Goal: Task Accomplishment & Management: Complete application form

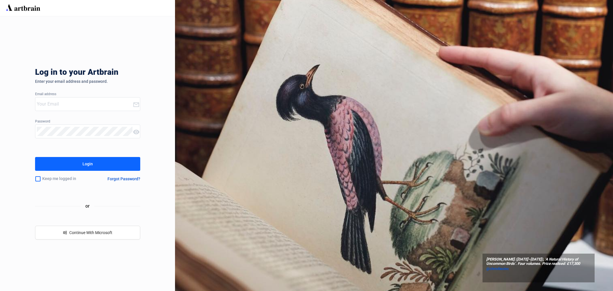
click at [58, 105] on input "email" at bounding box center [85, 103] width 96 height 9
type input "[EMAIL_ADDRESS][PERSON_NAME][DOMAIN_NAME]"
click at [78, 165] on button "Login" at bounding box center [87, 164] width 105 height 14
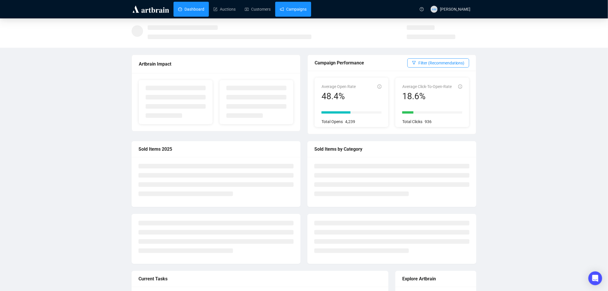
click at [285, 7] on link "Campaigns" at bounding box center [293, 9] width 27 height 15
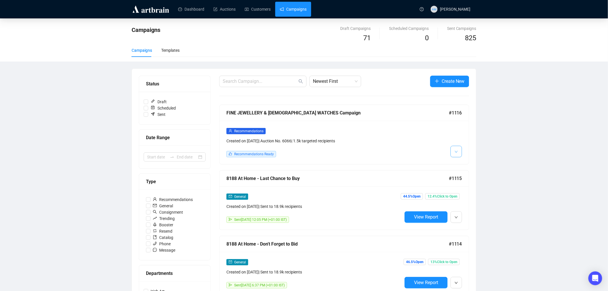
click at [454, 151] on button "button" at bounding box center [457, 152] width 12 height 12
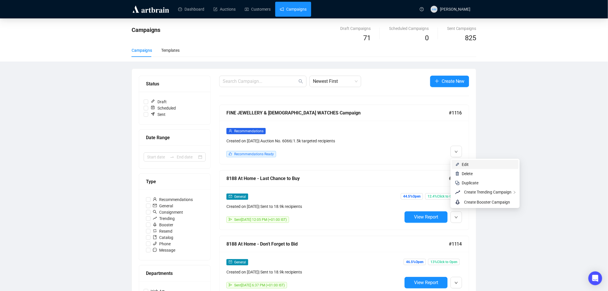
click at [466, 164] on span "Edit" at bounding box center [465, 164] width 7 height 5
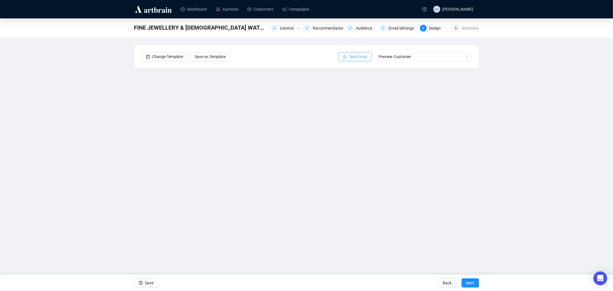
click at [347, 59] on span "button" at bounding box center [345, 56] width 4 height 6
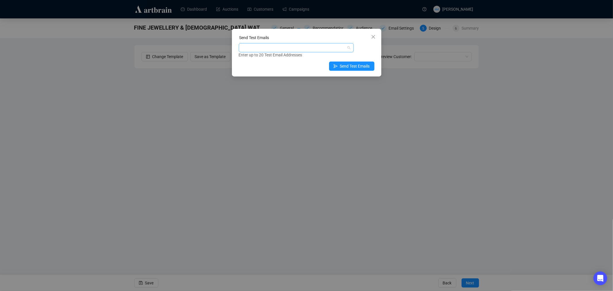
click at [272, 47] on div at bounding box center [293, 48] width 107 height 8
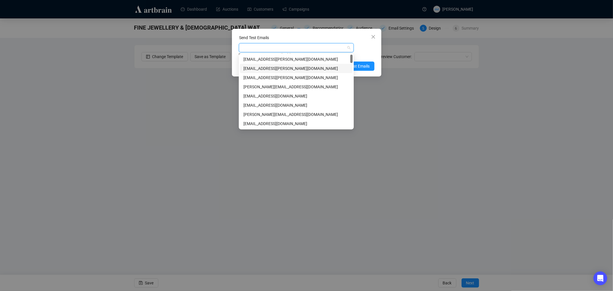
click at [262, 67] on div "[EMAIL_ADDRESS][PERSON_NAME][DOMAIN_NAME]" at bounding box center [297, 68] width 106 height 6
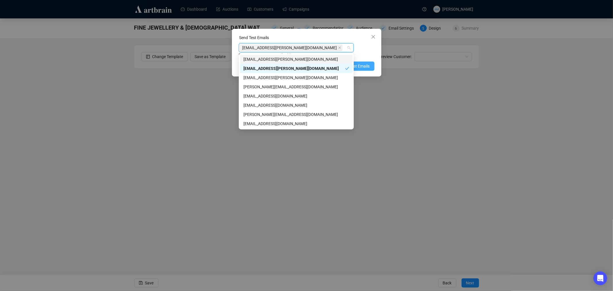
click at [361, 66] on span "Send Test Emails" at bounding box center [355, 66] width 30 height 6
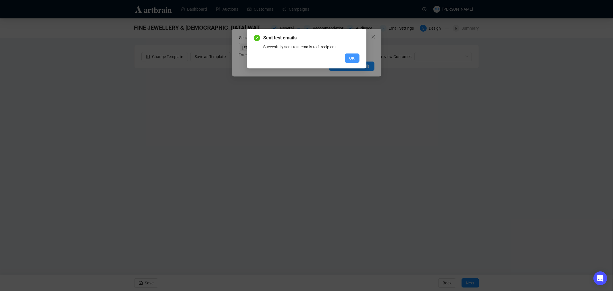
click at [350, 58] on span "OK" at bounding box center [352, 58] width 5 height 6
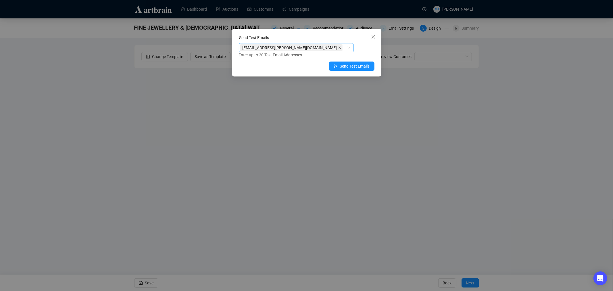
click at [338, 48] on icon "close" at bounding box center [339, 47] width 3 height 3
click at [311, 45] on div at bounding box center [293, 48] width 107 height 8
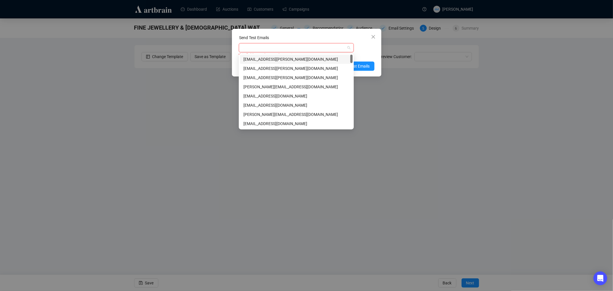
click at [292, 47] on div at bounding box center [293, 48] width 107 height 8
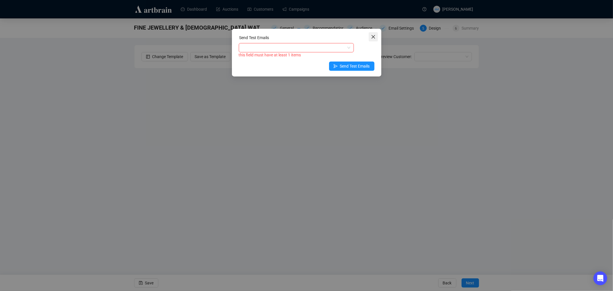
click at [372, 36] on icon "close" at bounding box center [373, 37] width 5 height 5
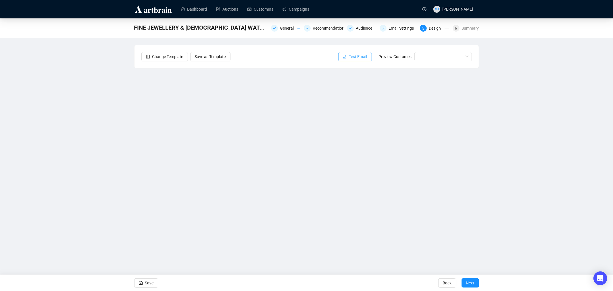
click at [354, 56] on span "Test Email" at bounding box center [358, 56] width 18 height 6
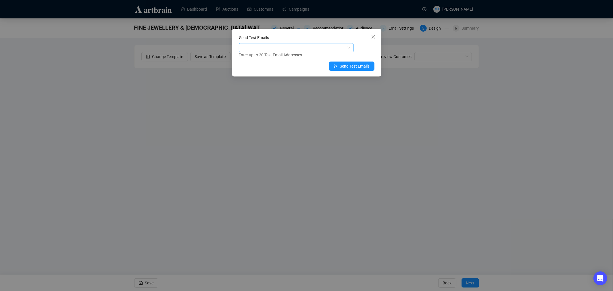
click at [252, 51] on div at bounding box center [293, 48] width 107 height 8
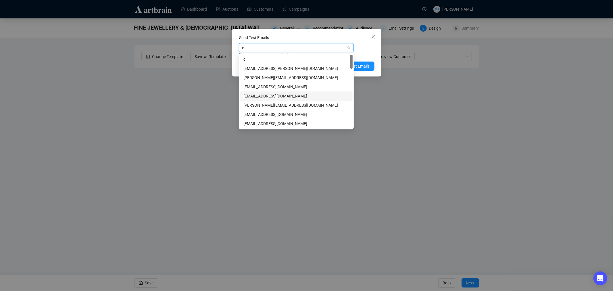
type input "cl"
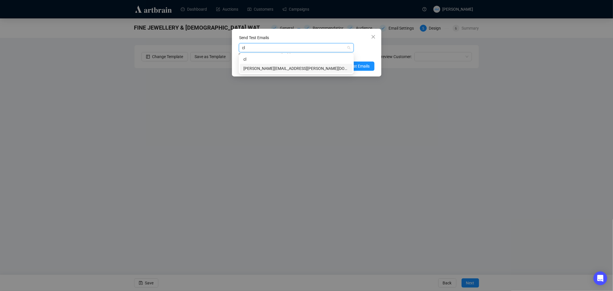
click at [262, 68] on div "[PERSON_NAME][EMAIL_ADDRESS][PERSON_NAME][DOMAIN_NAME]" at bounding box center [297, 68] width 106 height 6
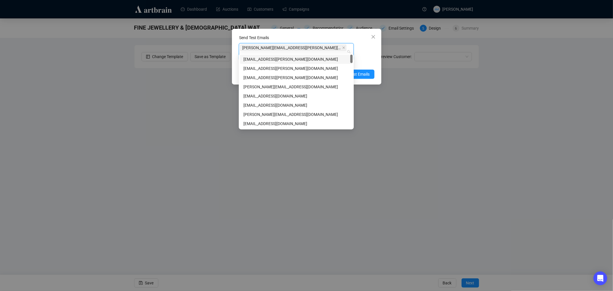
click at [369, 60] on div "Enter up to 20 Test Email Addresses" at bounding box center [307, 63] width 136 height 7
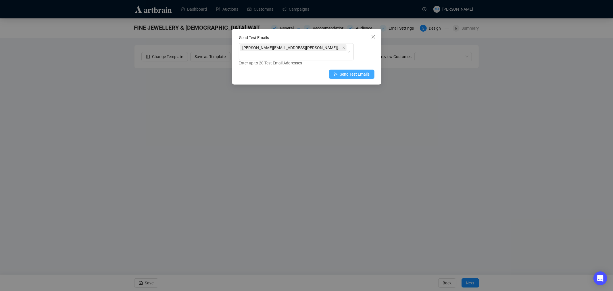
click at [353, 71] on span "Send Test Emails" at bounding box center [355, 74] width 30 height 6
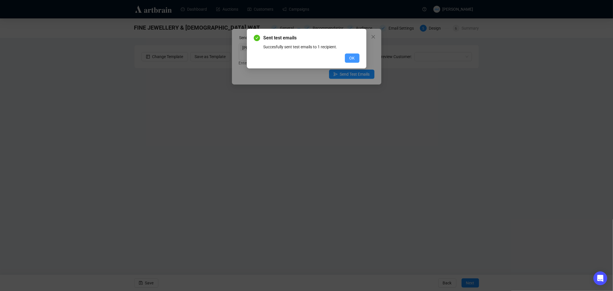
click at [346, 56] on button "OK" at bounding box center [352, 57] width 15 height 9
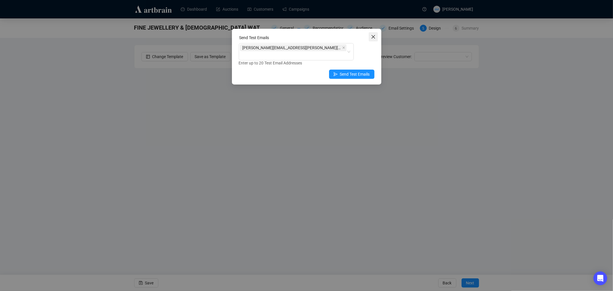
click at [375, 37] on icon "close" at bounding box center [373, 37] width 5 height 5
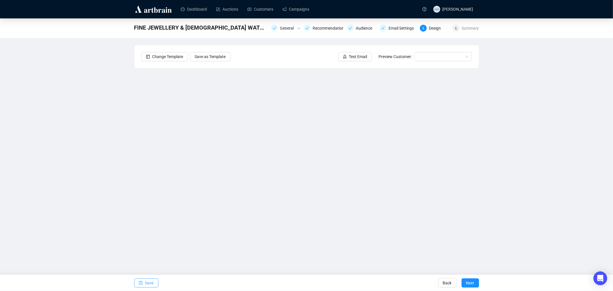
click at [142, 282] on icon "save" at bounding box center [141, 283] width 4 height 4
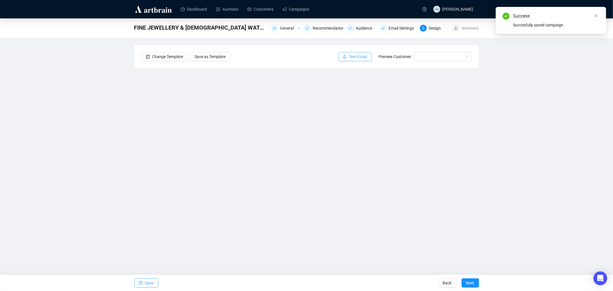
click at [358, 60] on span "Test Email" at bounding box center [358, 56] width 18 height 6
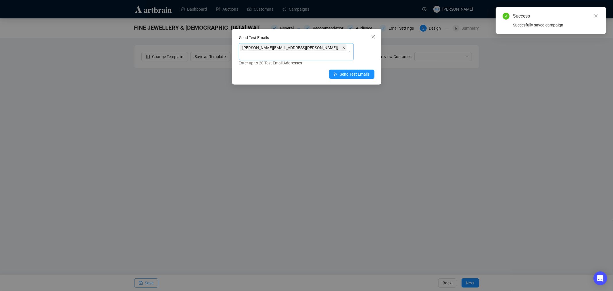
click at [342, 48] on icon "close" at bounding box center [343, 47] width 3 height 3
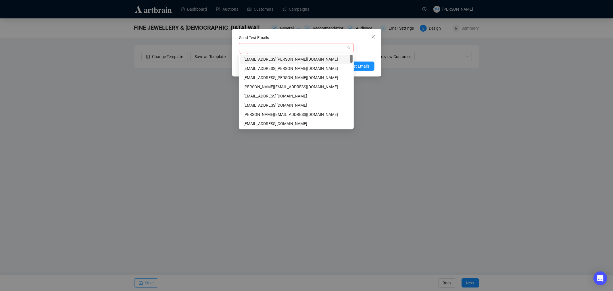
click at [278, 48] on div at bounding box center [293, 48] width 107 height 8
click at [273, 70] on div "[EMAIL_ADDRESS][PERSON_NAME][DOMAIN_NAME]" at bounding box center [297, 68] width 106 height 6
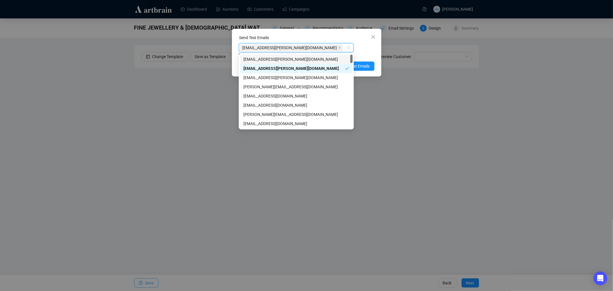
click at [371, 55] on div "Enter up to 20 Test Email Addresses" at bounding box center [307, 55] width 136 height 7
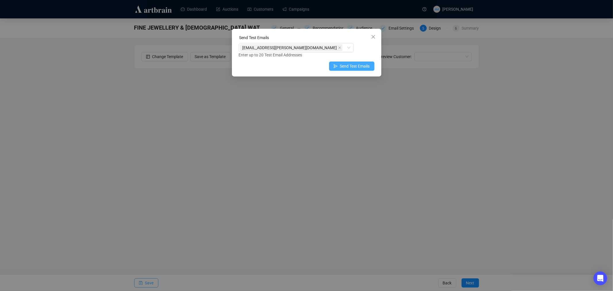
click at [347, 67] on span "Send Test Emails" at bounding box center [355, 66] width 30 height 6
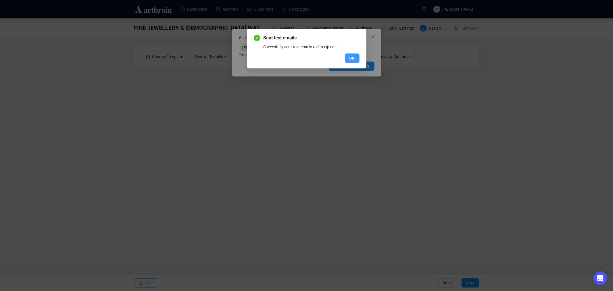
click at [349, 62] on button "OK" at bounding box center [352, 57] width 15 height 9
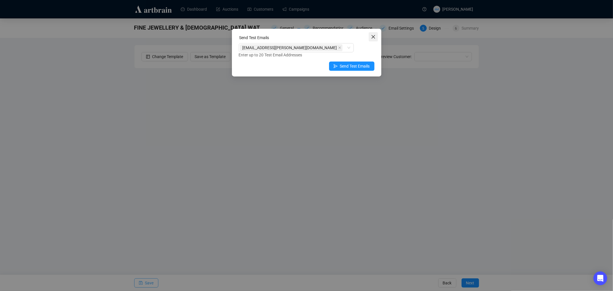
click at [374, 35] on icon "close" at bounding box center [373, 37] width 5 height 5
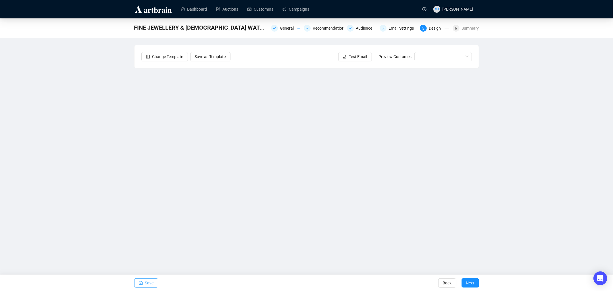
click at [147, 283] on span "Save" at bounding box center [149, 283] width 9 height 16
click at [150, 280] on span "Save" at bounding box center [149, 283] width 9 height 16
click at [140, 281] on icon "save" at bounding box center [141, 283] width 4 height 4
click at [472, 284] on span "Next" at bounding box center [470, 283] width 8 height 16
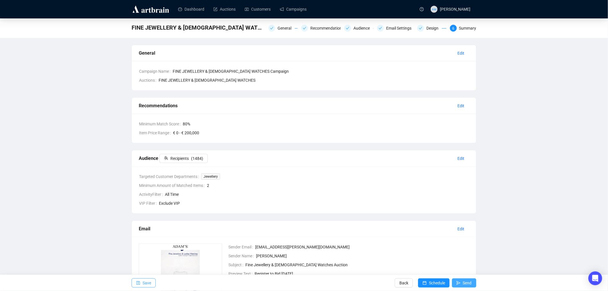
click at [464, 281] on span "Send" at bounding box center [467, 283] width 9 height 16
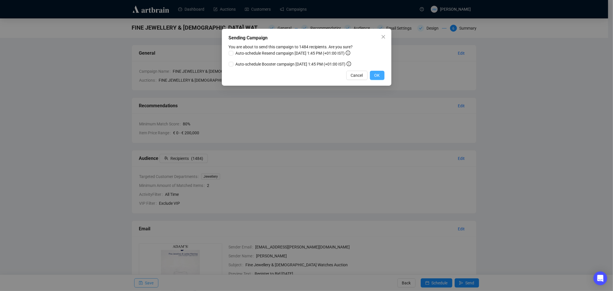
click at [377, 74] on span "OK" at bounding box center [377, 75] width 5 height 6
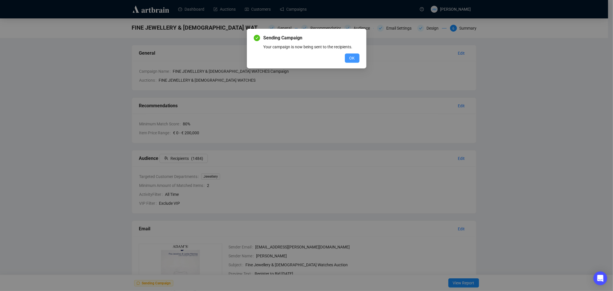
click at [350, 58] on span "OK" at bounding box center [352, 58] width 5 height 6
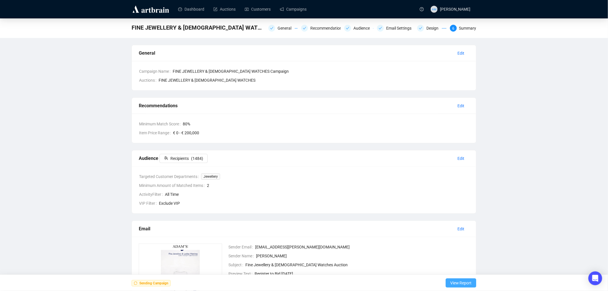
click at [454, 281] on span "View Report" at bounding box center [462, 283] width 22 height 16
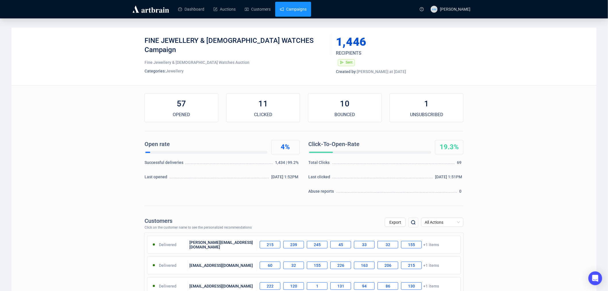
click at [291, 10] on link "Campaigns" at bounding box center [293, 9] width 27 height 15
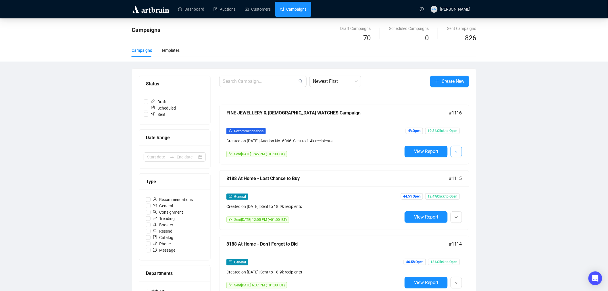
click at [460, 153] on button "button" at bounding box center [457, 152] width 12 height 12
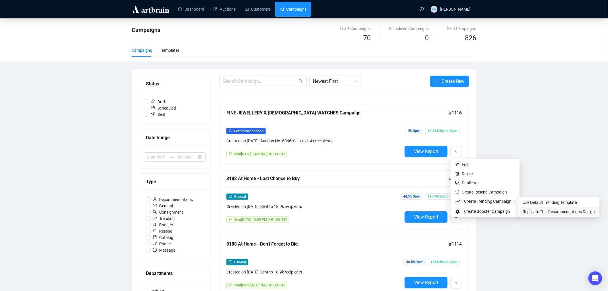
click at [537, 213] on span "Replicate This Recommendation's Design" at bounding box center [559, 211] width 72 height 5
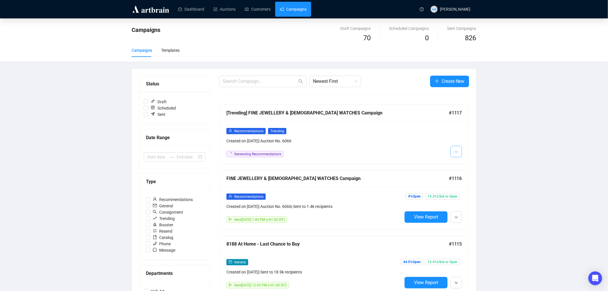
click at [456, 155] on span "button" at bounding box center [456, 151] width 3 height 7
click at [461, 164] on li "Edit" at bounding box center [464, 164] width 25 height 9
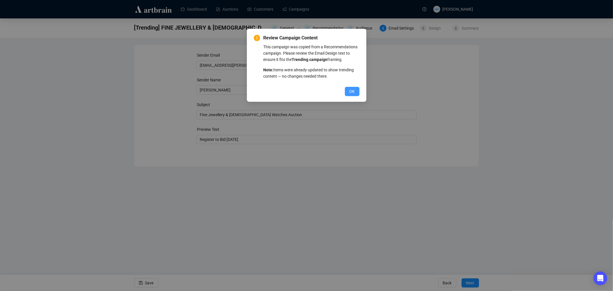
click at [356, 93] on button "OK" at bounding box center [352, 91] width 15 height 9
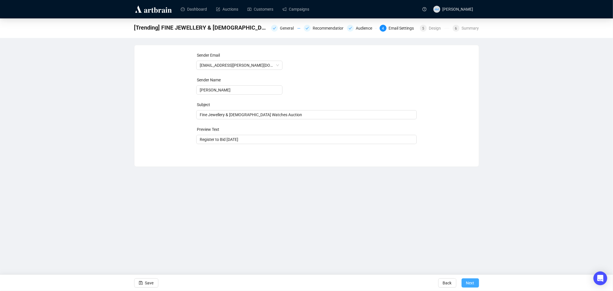
click at [466, 280] on span "Next" at bounding box center [470, 283] width 8 height 16
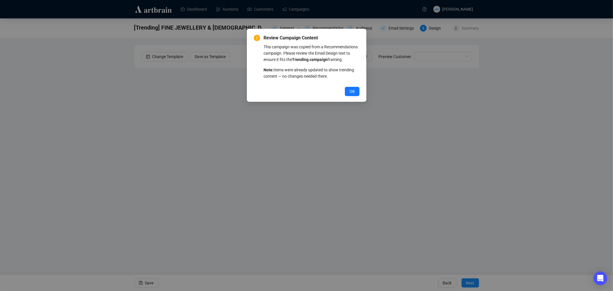
click at [259, 179] on div "Review Campaign Content This campaign was copied from a Recommendations campaig…" at bounding box center [306, 145] width 613 height 291
click at [350, 93] on span "OK" at bounding box center [352, 91] width 5 height 6
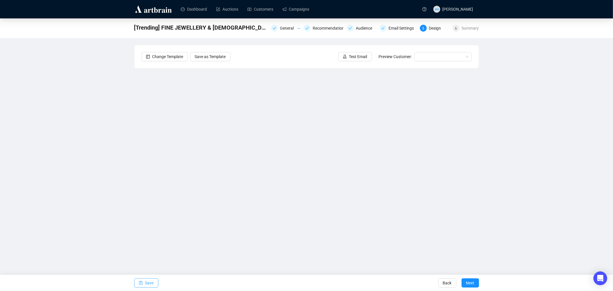
click at [146, 283] on span "Save" at bounding box center [149, 283] width 9 height 16
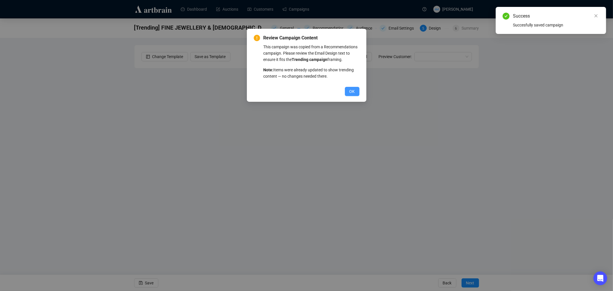
click at [352, 90] on span "OK" at bounding box center [352, 91] width 5 height 6
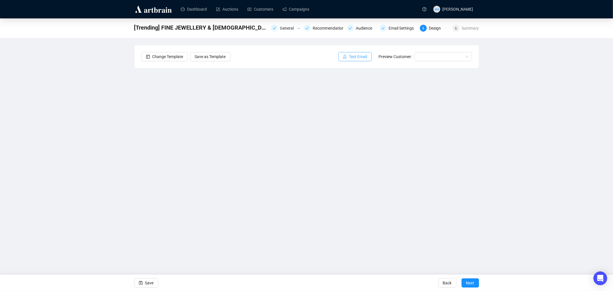
click at [356, 56] on span "Test Email" at bounding box center [358, 56] width 18 height 6
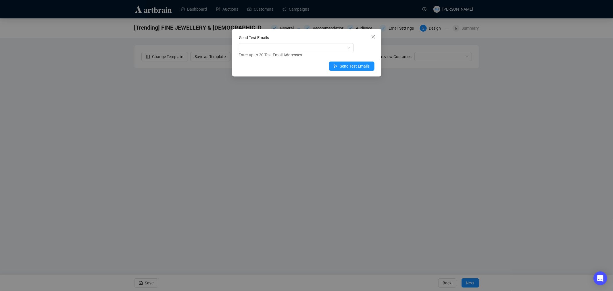
click at [294, 53] on div "Enter up to 20 Test Email Addresses" at bounding box center [307, 55] width 136 height 7
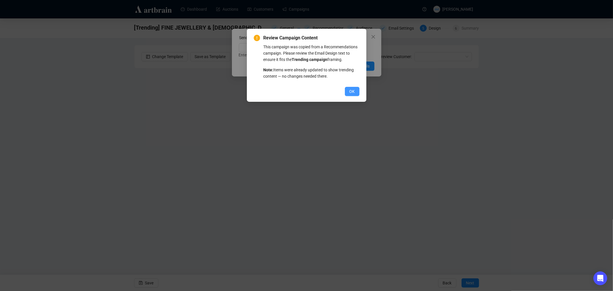
click at [355, 93] on span "OK" at bounding box center [352, 91] width 5 height 6
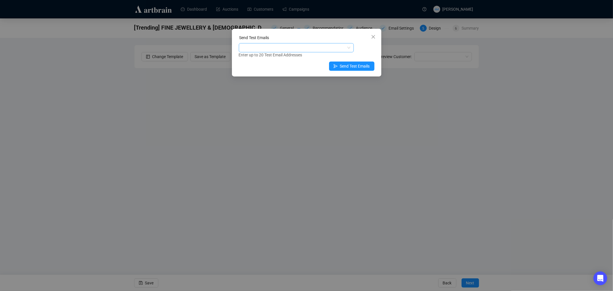
click at [254, 50] on div at bounding box center [293, 48] width 107 height 8
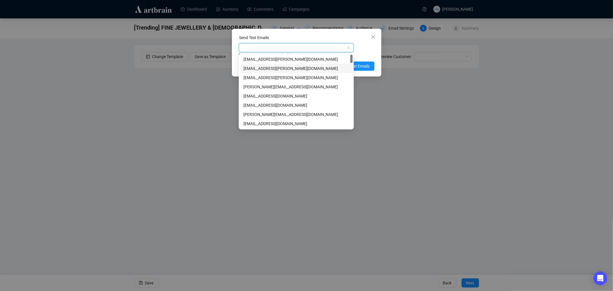
click at [263, 65] on div "[EMAIL_ADDRESS][PERSON_NAME][DOMAIN_NAME]" at bounding box center [297, 68] width 106 height 6
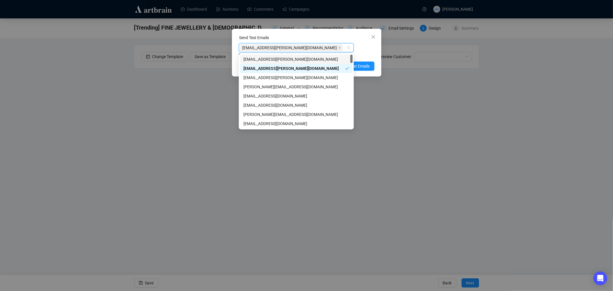
click at [362, 55] on div "Enter up to 20 Test Email Addresses" at bounding box center [307, 55] width 136 height 7
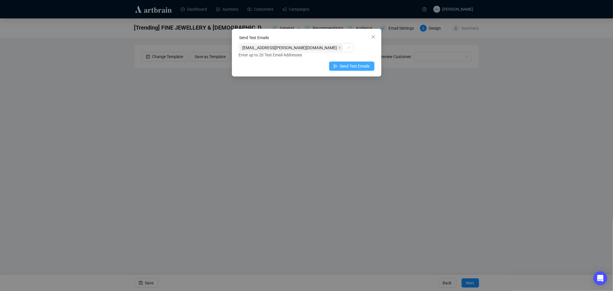
click at [354, 65] on span "Send Test Emails" at bounding box center [355, 66] width 30 height 6
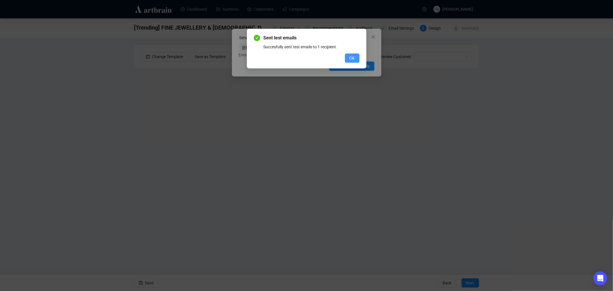
click at [349, 56] on button "OK" at bounding box center [352, 57] width 15 height 9
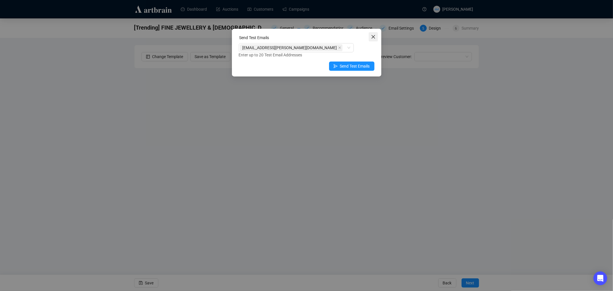
click at [372, 37] on icon "close" at bounding box center [373, 37] width 5 height 5
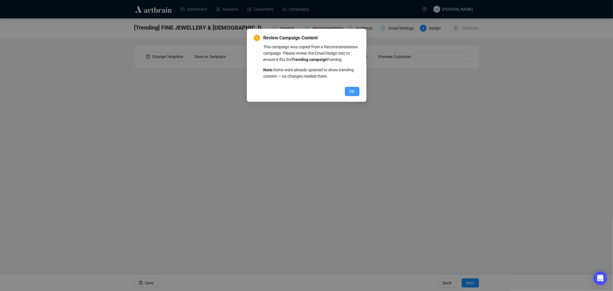
click at [350, 91] on span "OK" at bounding box center [352, 91] width 5 height 6
click at [348, 91] on button "OK" at bounding box center [352, 91] width 15 height 9
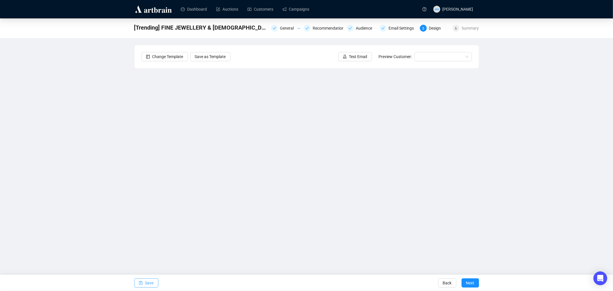
click at [147, 285] on span "Save" at bounding box center [149, 283] width 9 height 16
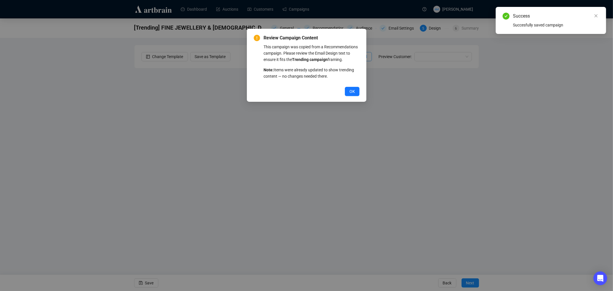
click at [355, 58] on p "This campaign was copied from a Recommendations campaign. Please review the Ema…" at bounding box center [312, 53] width 96 height 19
click at [357, 91] on button "OK" at bounding box center [352, 91] width 15 height 9
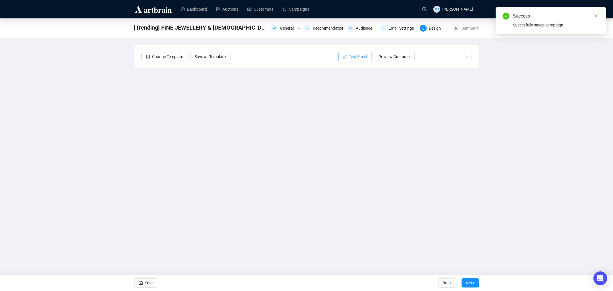
click at [362, 57] on span "Test Email" at bounding box center [358, 56] width 18 height 6
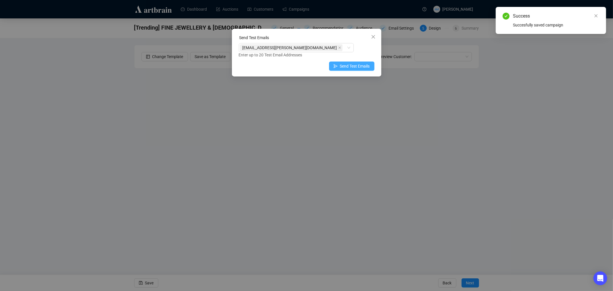
click at [341, 64] on span "Send Test Emails" at bounding box center [355, 66] width 30 height 6
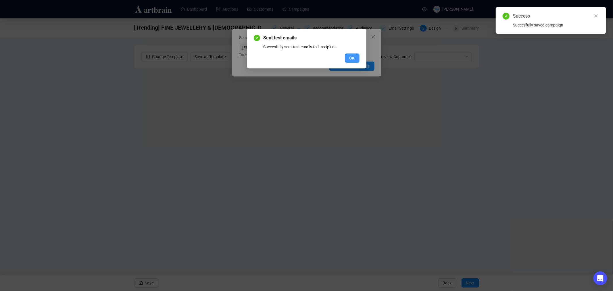
click at [353, 61] on button "OK" at bounding box center [352, 57] width 15 height 9
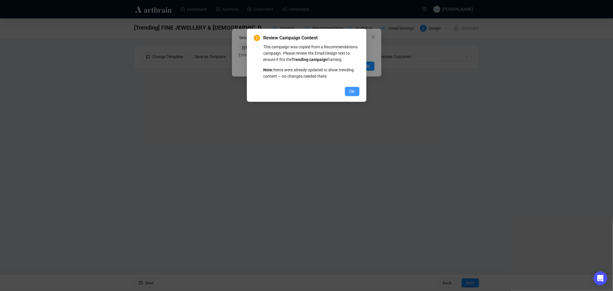
click at [354, 92] on span "OK" at bounding box center [352, 91] width 5 height 6
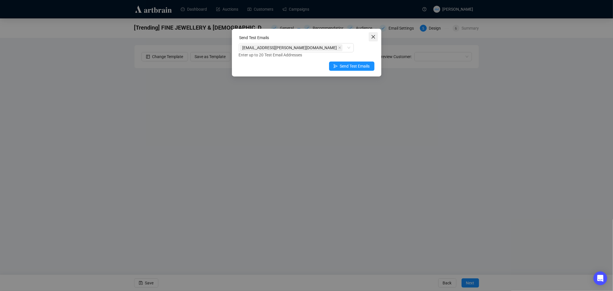
click at [373, 37] on icon "close" at bounding box center [373, 37] width 5 height 5
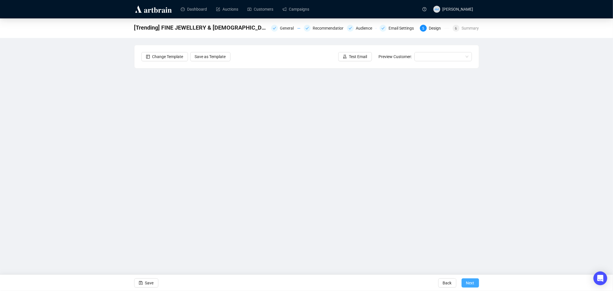
click at [470, 285] on span "Next" at bounding box center [470, 283] width 8 height 16
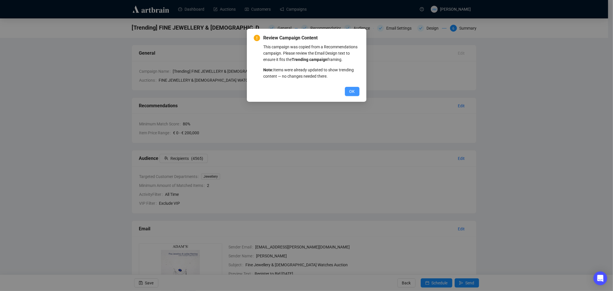
click at [348, 90] on button "OK" at bounding box center [352, 91] width 15 height 9
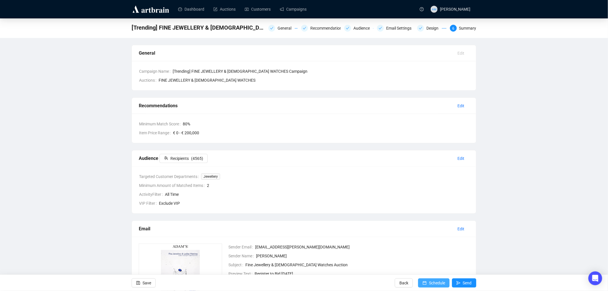
click at [431, 283] on span "Schedule" at bounding box center [437, 283] width 16 height 16
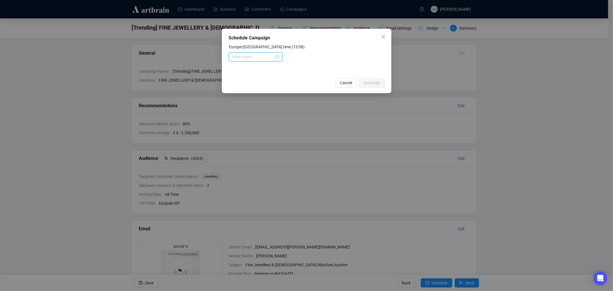
click at [237, 60] on input at bounding box center [253, 57] width 42 height 6
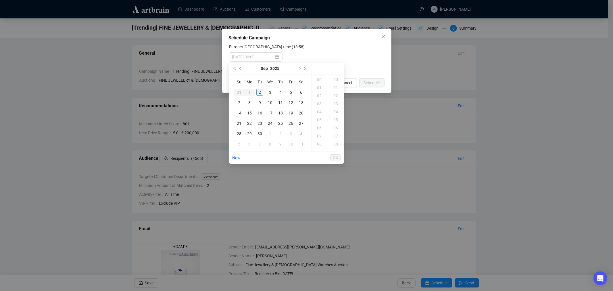
click at [261, 93] on div "2" at bounding box center [259, 92] width 7 height 7
click at [320, 81] on div "14" at bounding box center [320, 80] width 14 height 8
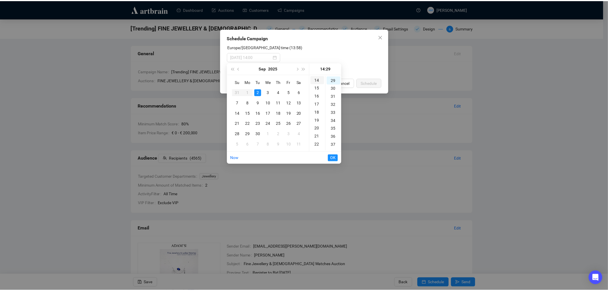
scroll to position [233, 0]
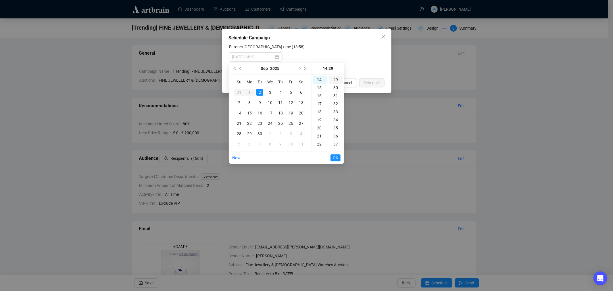
click at [336, 79] on div "29" at bounding box center [337, 80] width 14 height 8
type input "[DATE] 14:29"
click at [336, 159] on span "OK" at bounding box center [335, 157] width 5 height 11
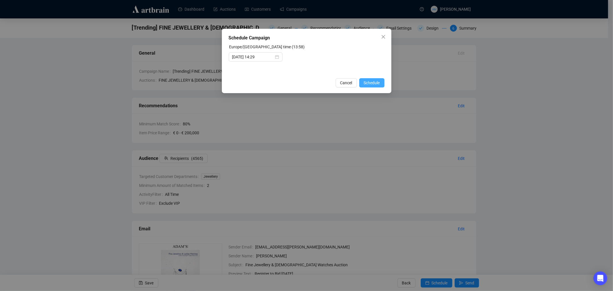
click at [374, 81] on span "Schedule" at bounding box center [372, 83] width 16 height 6
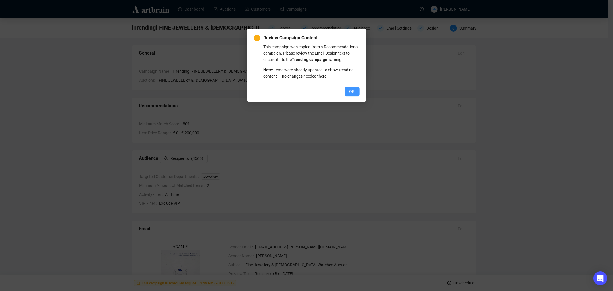
click at [354, 91] on span "OK" at bounding box center [352, 91] width 5 height 6
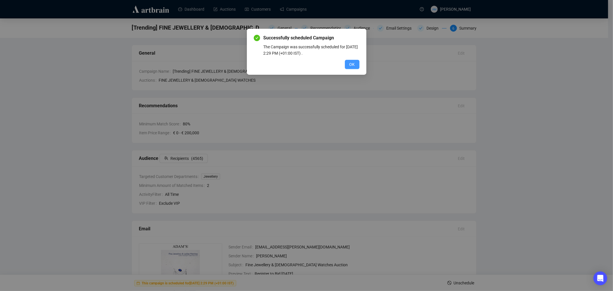
click at [351, 65] on span "OK" at bounding box center [352, 64] width 5 height 6
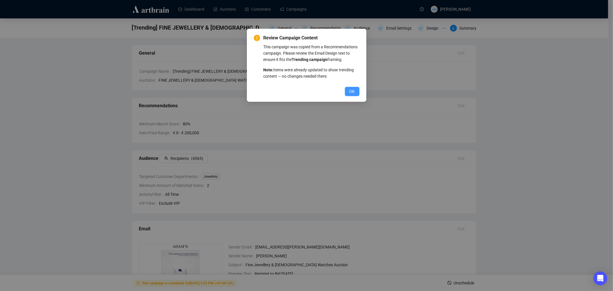
click at [351, 91] on span "OK" at bounding box center [352, 91] width 5 height 6
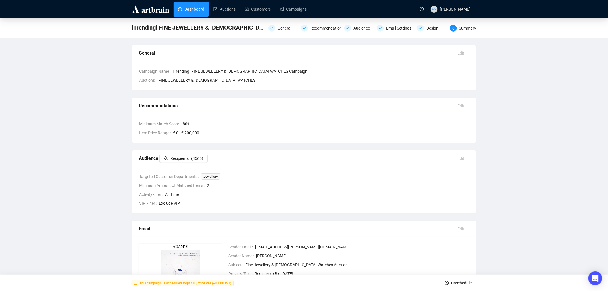
click at [190, 11] on link "Dashboard" at bounding box center [191, 9] width 26 height 15
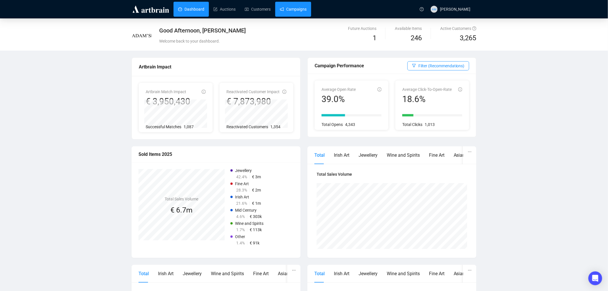
click at [294, 12] on link "Campaigns" at bounding box center [293, 9] width 27 height 15
